Goal: Navigation & Orientation: Find specific page/section

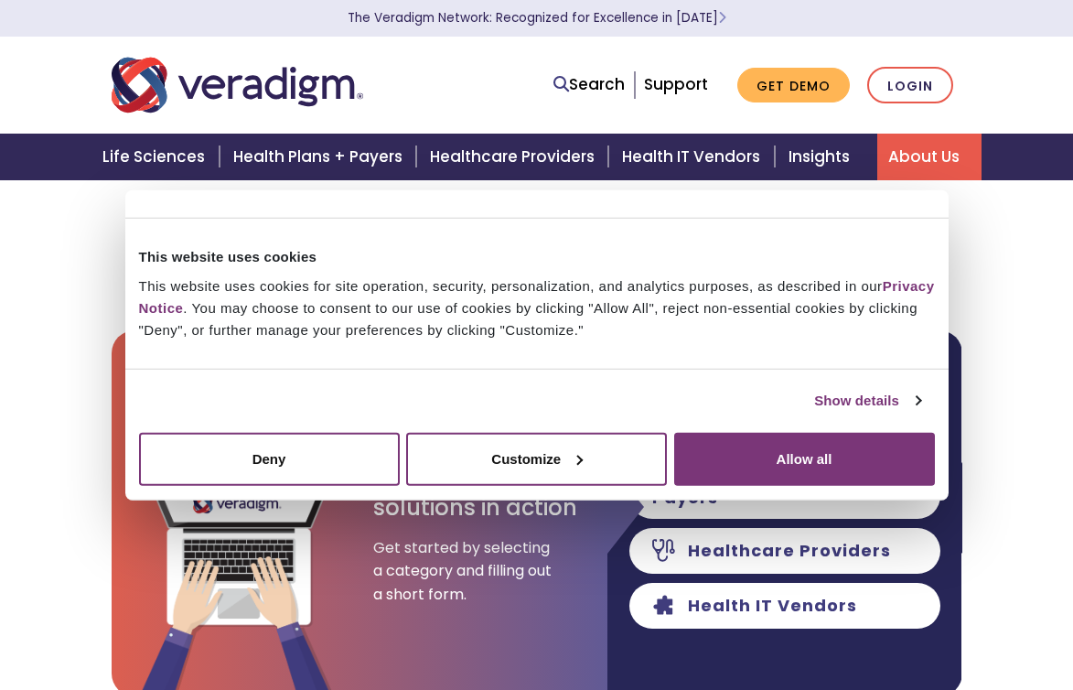
click at [896, 154] on link "About Us" at bounding box center [929, 157] width 104 height 47
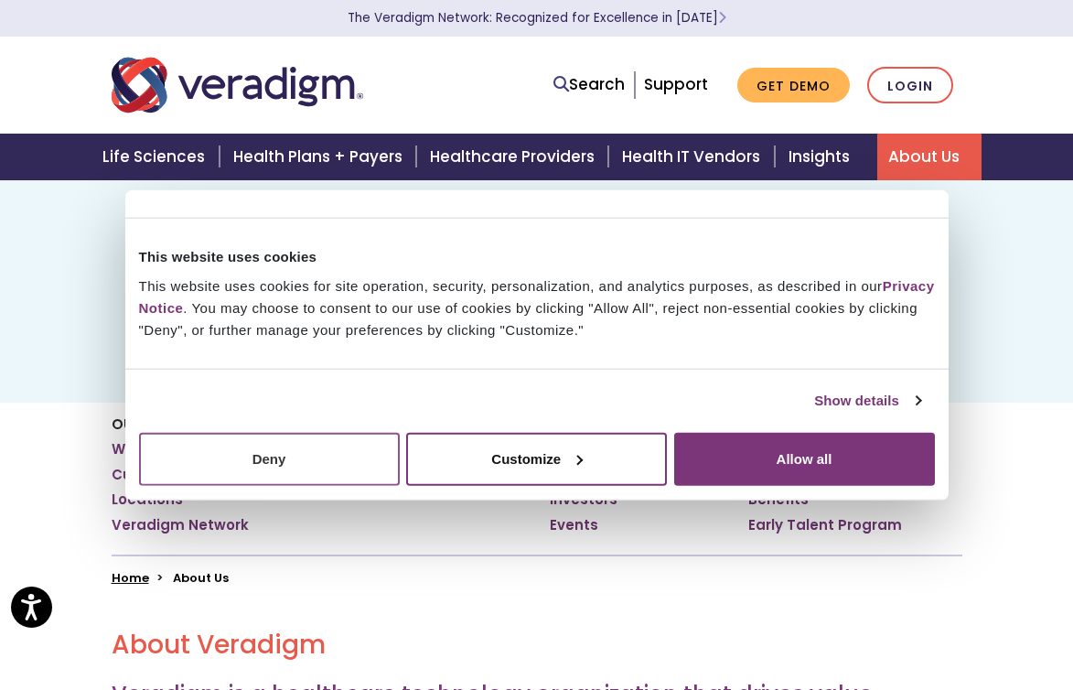
click at [348, 464] on button "Deny" at bounding box center [269, 458] width 261 height 53
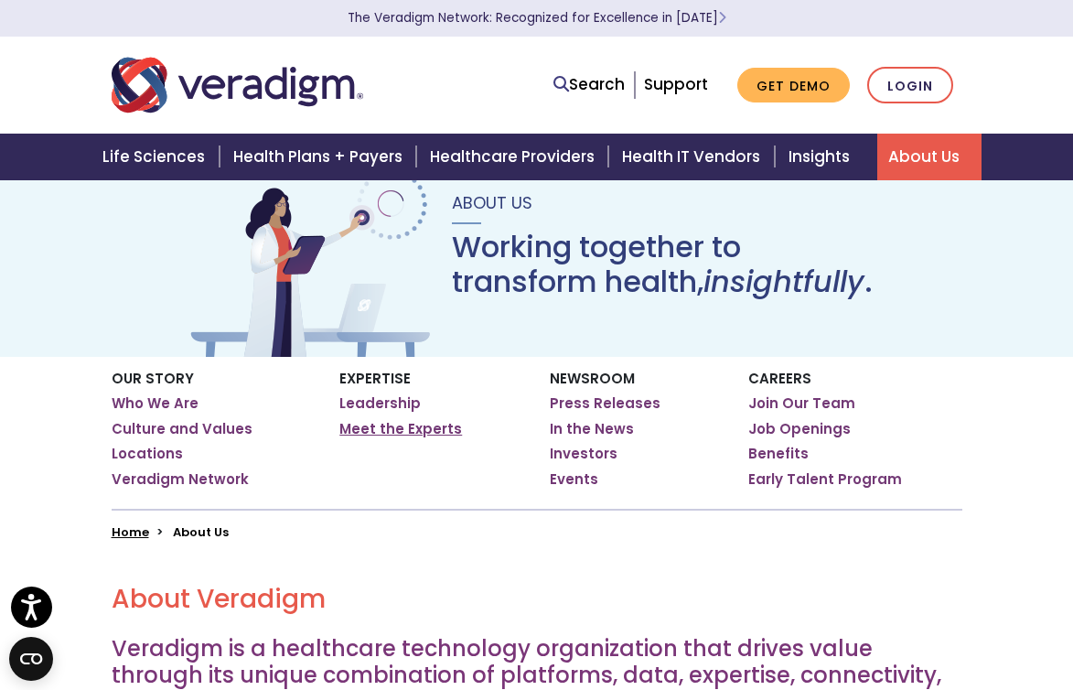
scroll to position [48, 0]
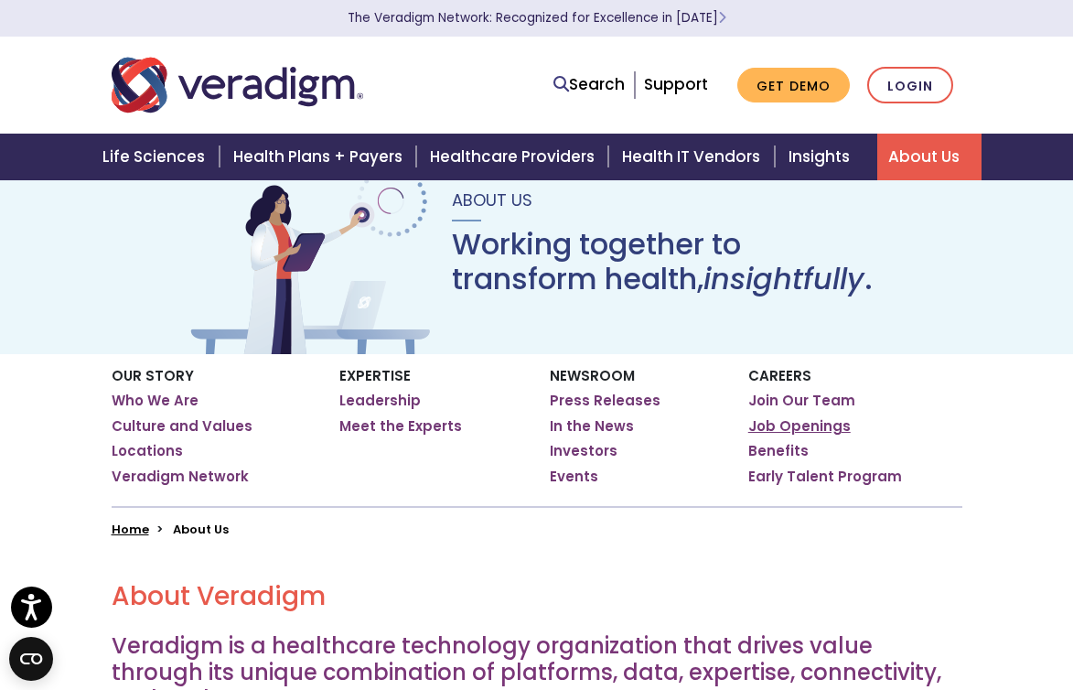
click at [824, 426] on link "Job Openings" at bounding box center [799, 426] width 102 height 18
